Goal: Check status: Check status

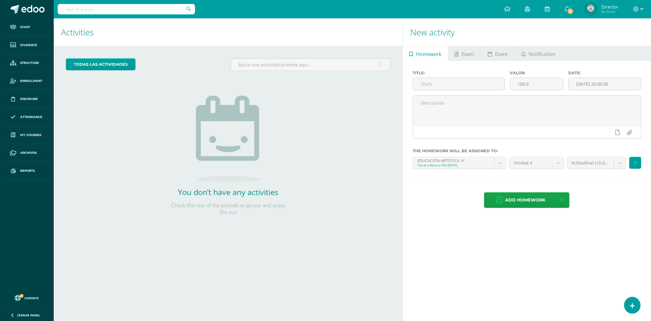
click at [153, 6] on input "text" at bounding box center [126, 9] width 137 height 10
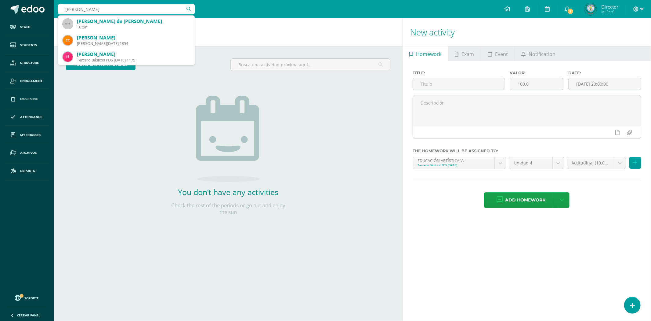
type input "carlos antonio ca"
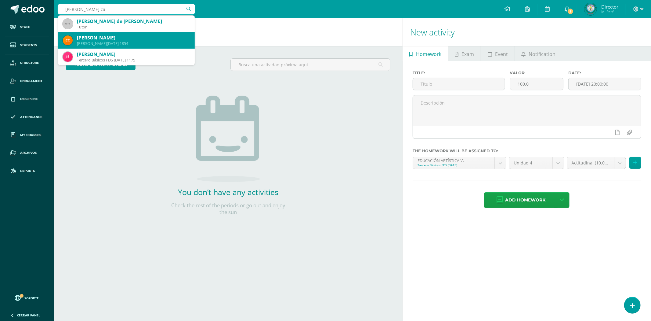
click at [136, 43] on div "Quinto BACO Domingo 1854" at bounding box center [133, 43] width 113 height 5
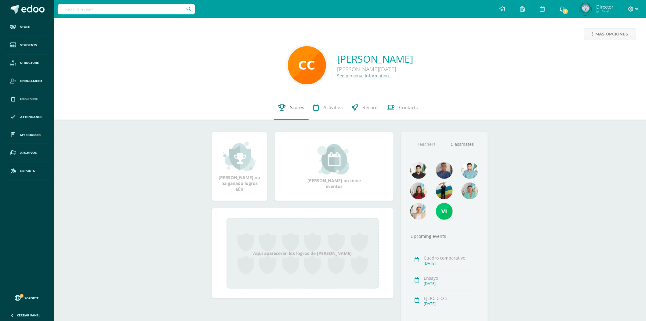
click at [289, 109] on link "Scores" at bounding box center [291, 107] width 35 height 24
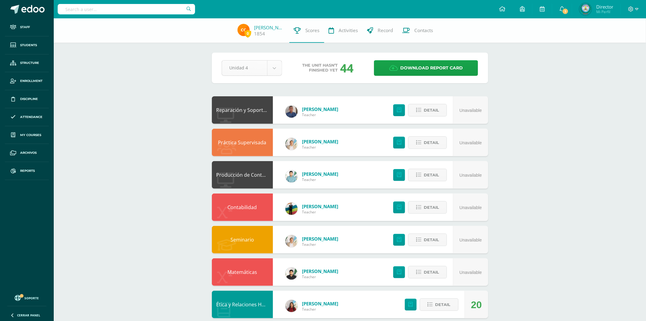
click at [279, 72] on body "Staff Students Structure Enrollment Discipline Attendance My courses Archivos R…" at bounding box center [323, 246] width 646 height 492
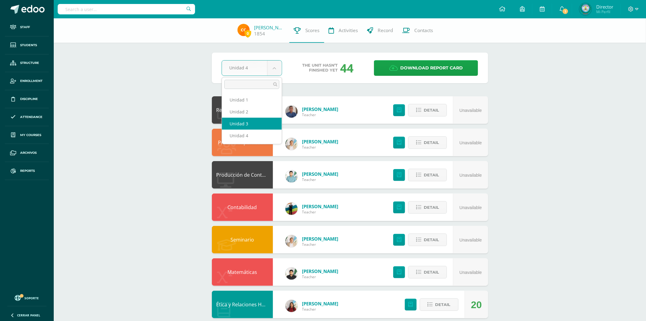
select select "Unidad 3"
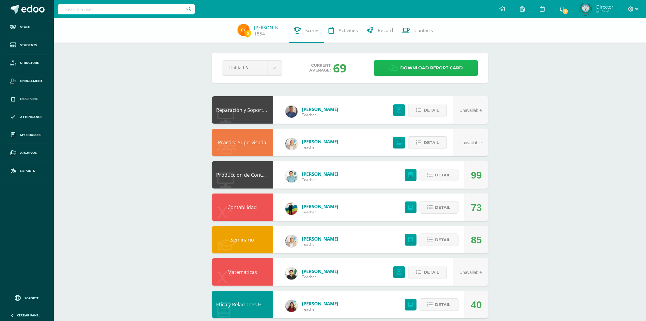
click at [392, 65] on icon at bounding box center [393, 68] width 9 height 7
click at [268, 71] on body "Staff Students Structure Enrollment Discipline Attendance My courses Archivos R…" at bounding box center [323, 246] width 646 height 492
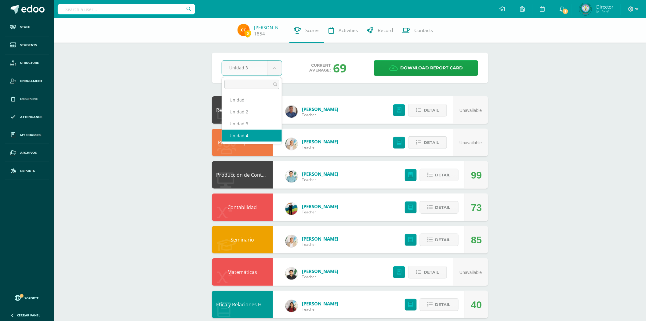
select select "Unidad 4"
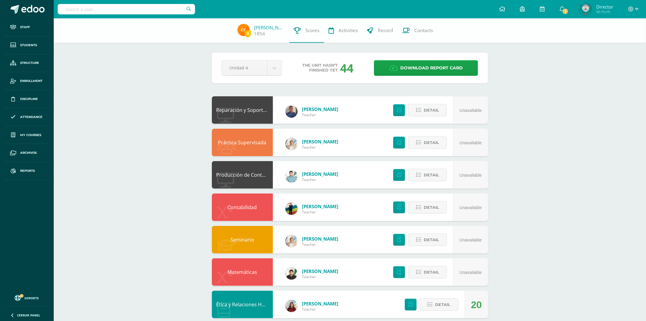
click at [373, 67] on div "Unidad 4 Unidad 1 Unidad 2 Unidad 3 Unidad 4 The unit hasn’t finished yet 44 Do…" at bounding box center [350, 68] width 262 height 16
click at [381, 66] on link "Download report card" at bounding box center [426, 68] width 104 height 16
